Goal: Task Accomplishment & Management: Use online tool/utility

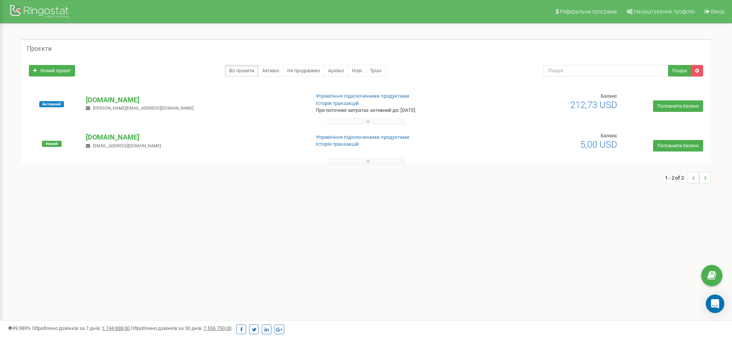
click at [105, 97] on p "[DOMAIN_NAME]" at bounding box center [194, 100] width 217 height 10
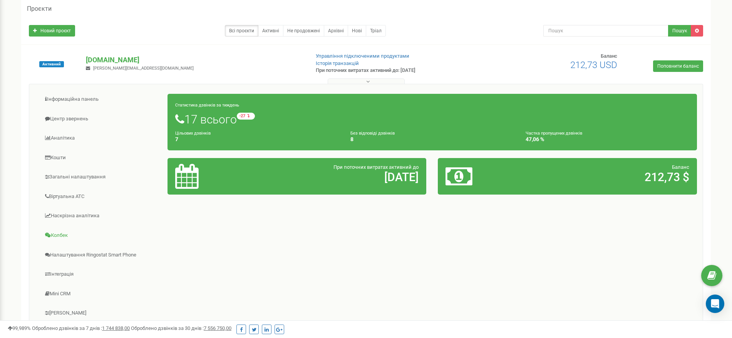
scroll to position [48, 0]
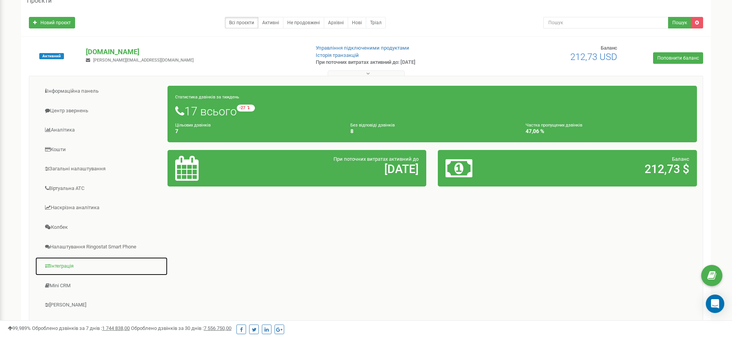
click at [73, 262] on link "Інтеграція" at bounding box center [101, 266] width 133 height 19
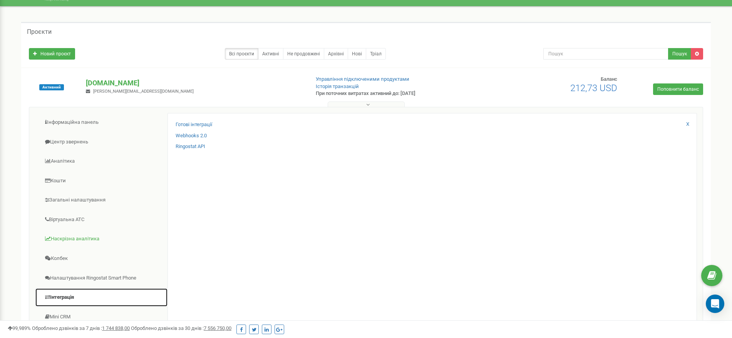
scroll to position [0, 0]
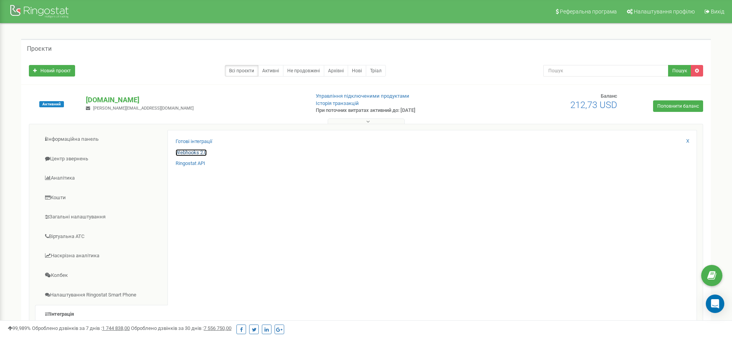
click at [189, 151] on link "Webhooks 2.0" at bounding box center [191, 152] width 31 height 7
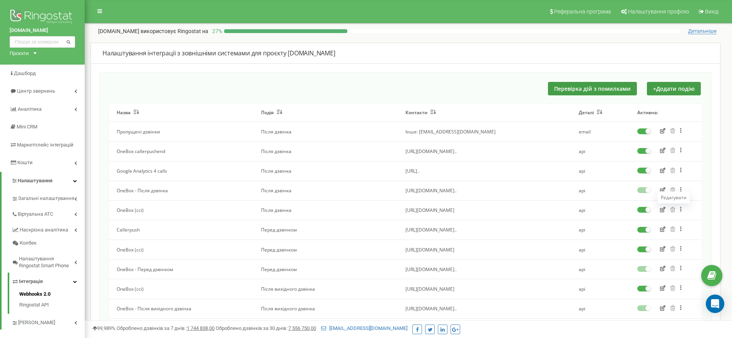
click at [661, 208] on icon "button" at bounding box center [662, 209] width 5 height 5
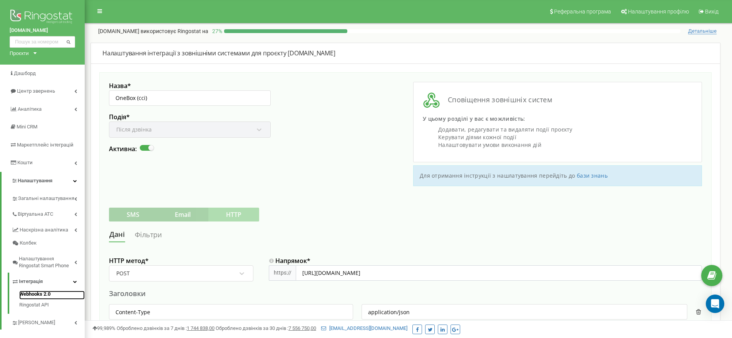
click at [30, 292] on link "Webhooks 2.0" at bounding box center [51, 295] width 65 height 9
